Goal: Find specific page/section: Find specific page/section

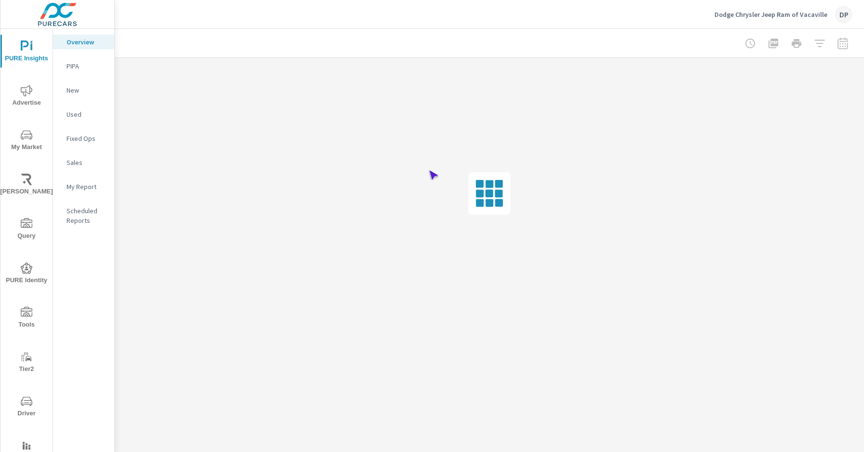
click at [25, 407] on span "Driver" at bounding box center [26, 407] width 46 height 24
